Goal: Task Accomplishment & Management: Complete application form

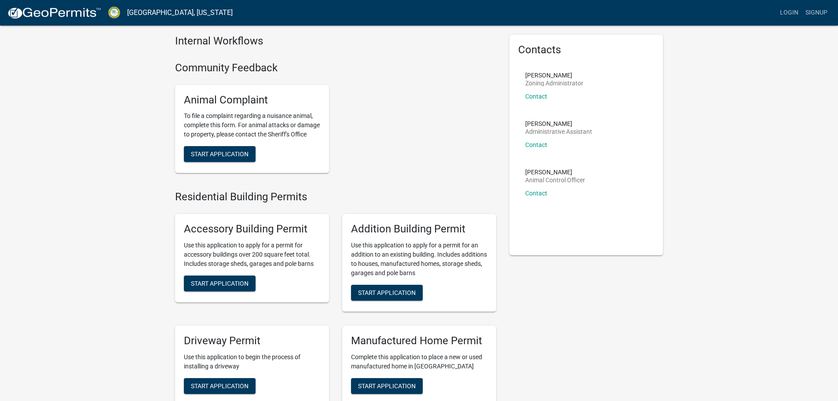
scroll to position [44, 0]
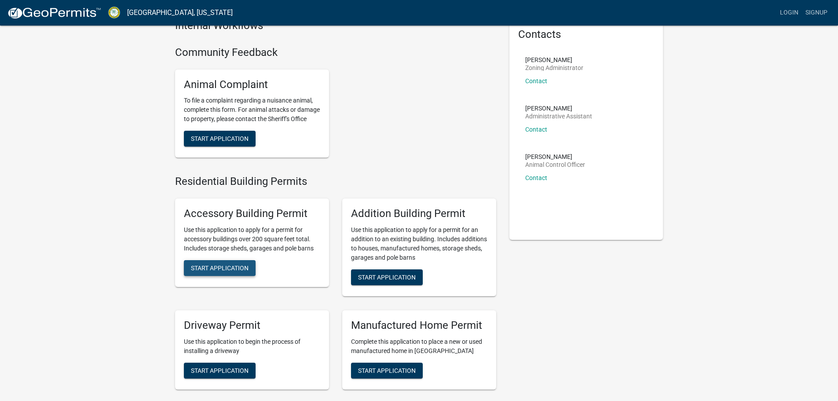
click at [241, 271] on span "Start Application" at bounding box center [220, 267] width 58 height 7
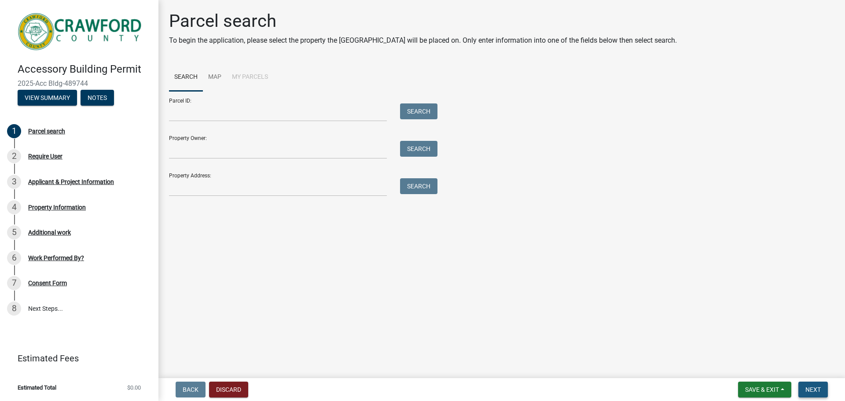
click at [804, 392] on button "Next" at bounding box center [812, 390] width 29 height 16
click at [50, 156] on div "Require User" at bounding box center [45, 156] width 34 height 6
click at [67, 180] on div "Applicant & Project Information" at bounding box center [71, 182] width 86 height 6
click at [75, 211] on div "4 Property Information" at bounding box center [75, 207] width 137 height 14
click at [295, 264] on main "Parcel search To begin the application, please select the property the [GEOGRAP…" at bounding box center [501, 187] width 686 height 374
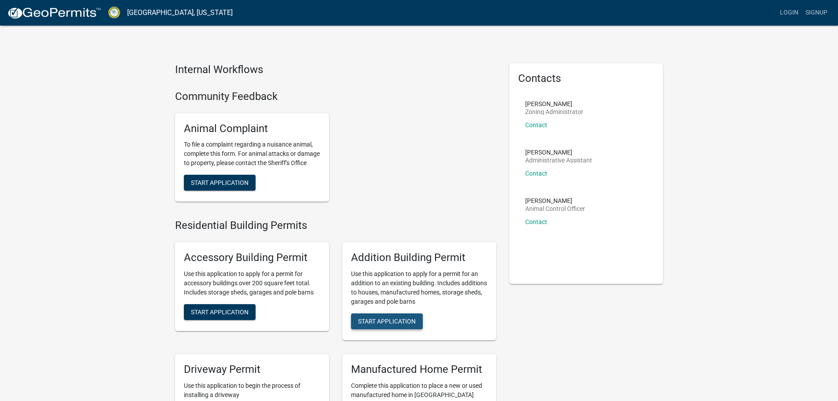
click at [413, 324] on button "Start Application" at bounding box center [387, 321] width 72 height 16
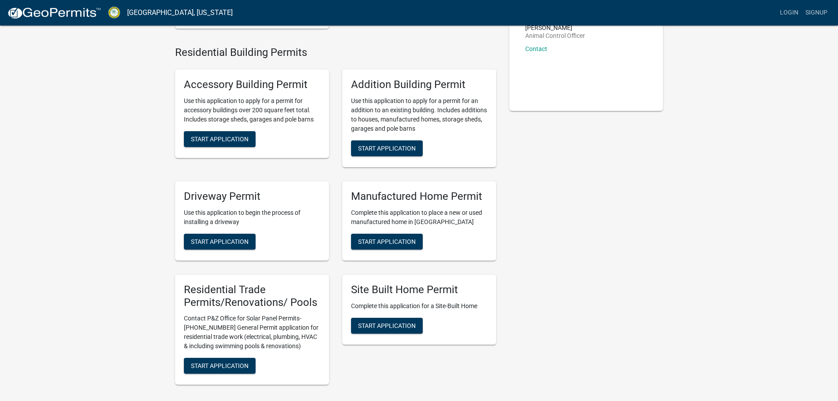
scroll to position [176, 0]
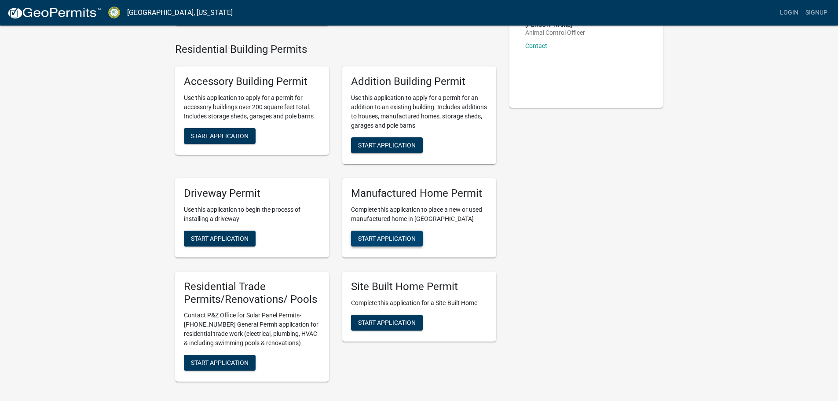
click at [357, 246] on button "Start Application" at bounding box center [387, 239] width 72 height 16
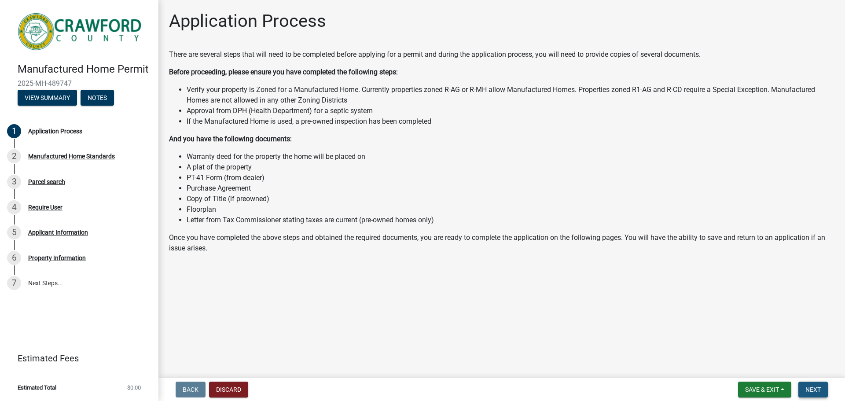
click at [822, 385] on button "Next" at bounding box center [812, 390] width 29 height 16
